Goal: Navigation & Orientation: Find specific page/section

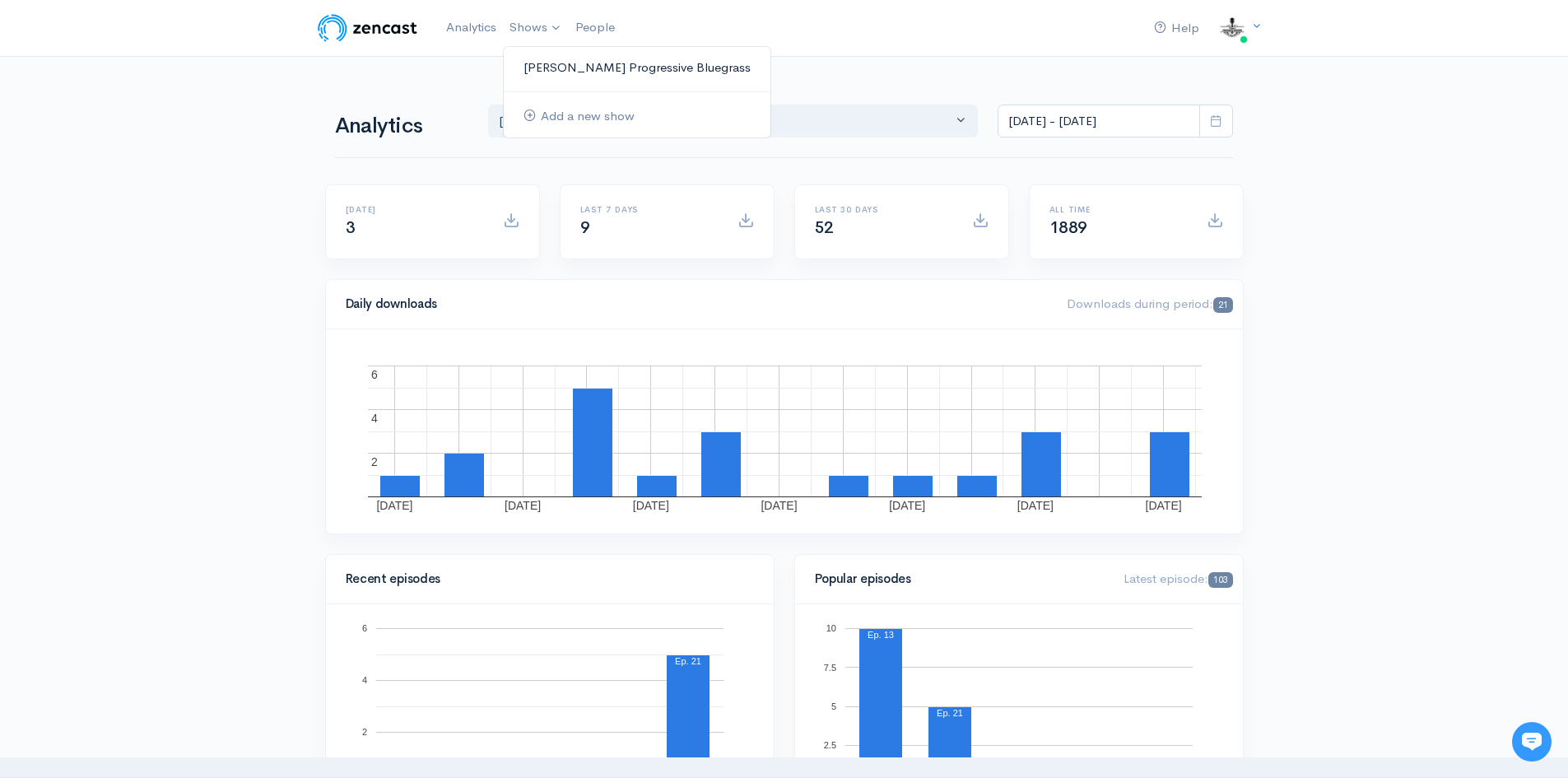
click at [567, 63] on link "[PERSON_NAME] Progressive Bluegrass" at bounding box center [637, 68] width 267 height 29
